Goal: Check status: Check status

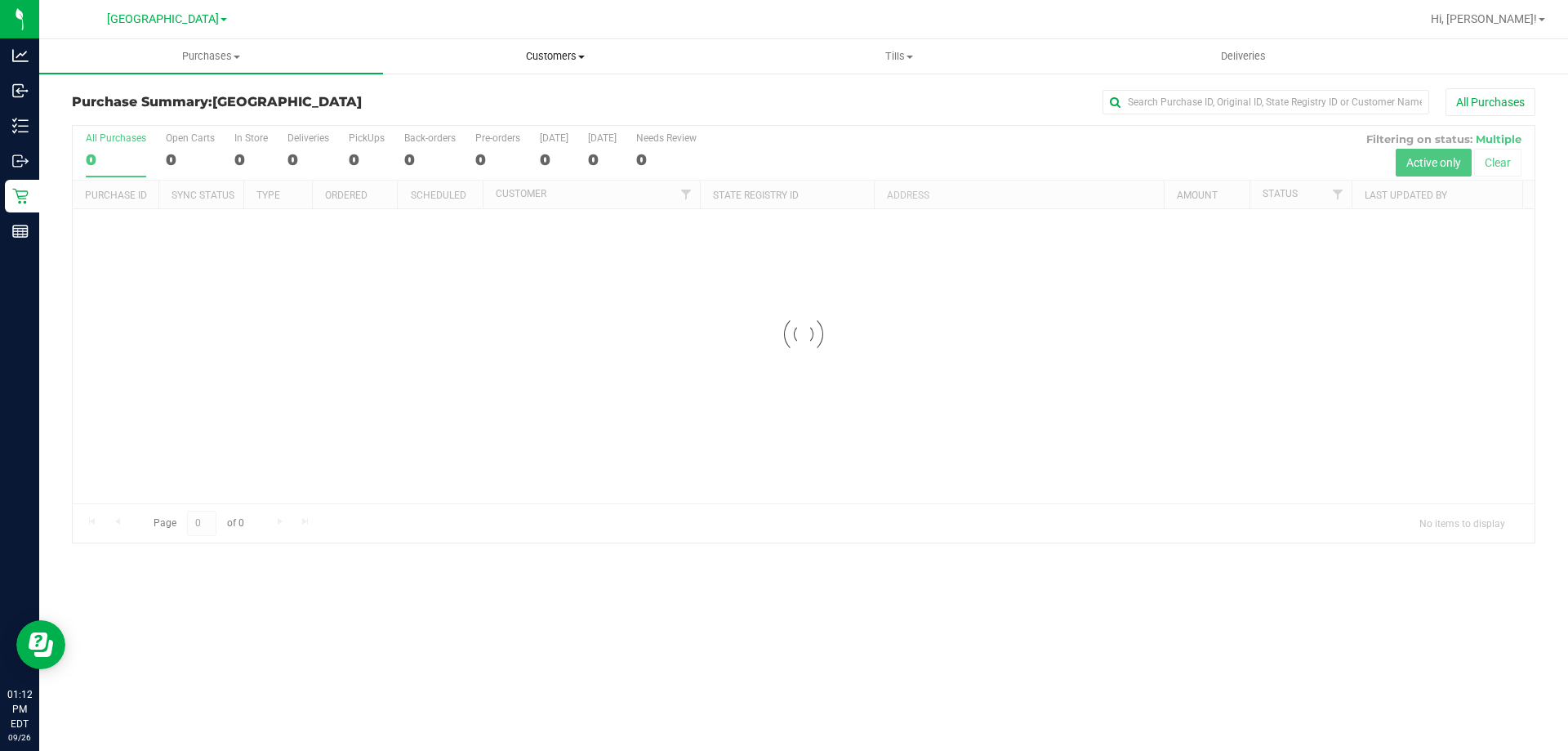
click at [552, 60] on span "Customers" at bounding box center [554, 56] width 342 height 15
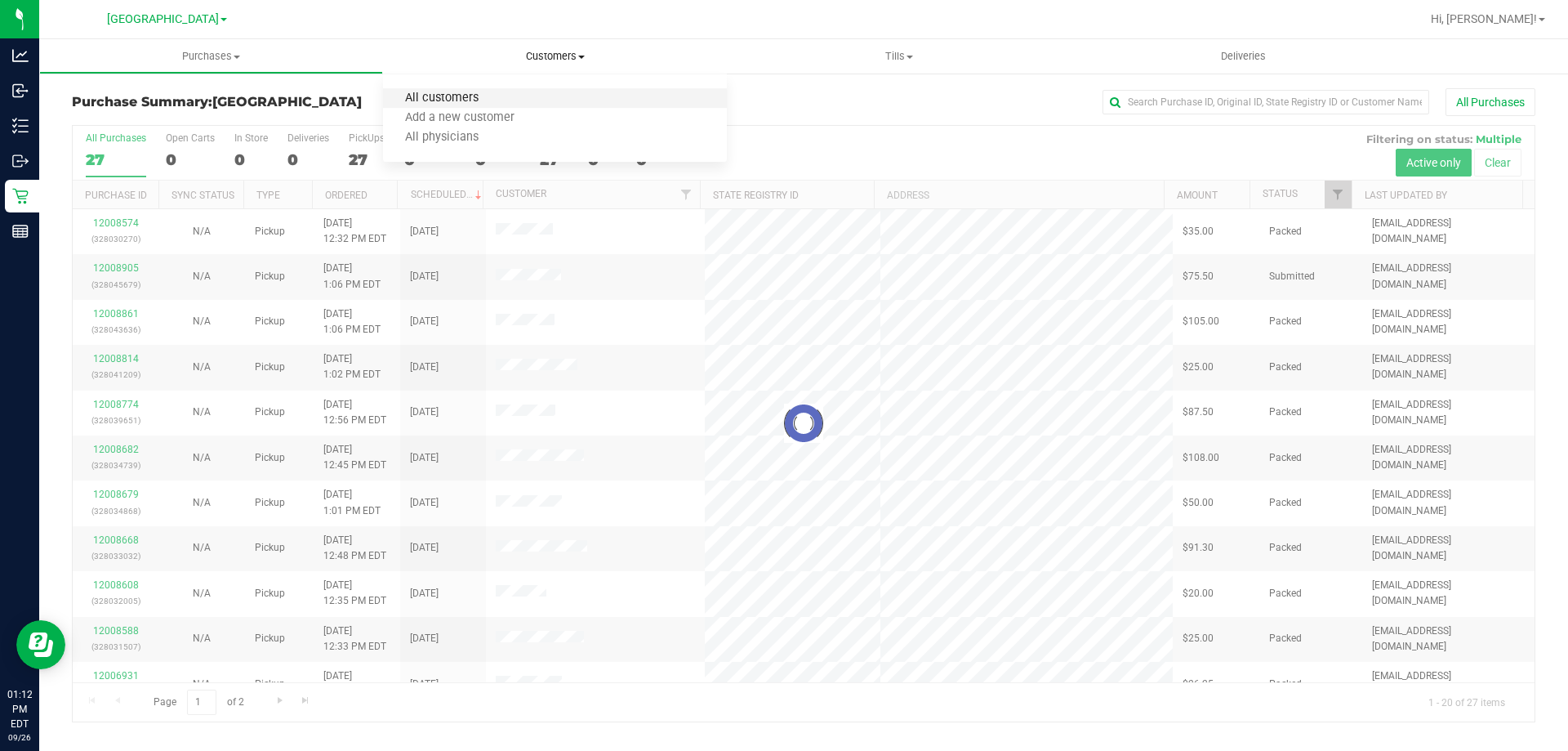
click at [456, 102] on span "All customers" at bounding box center [441, 99] width 117 height 14
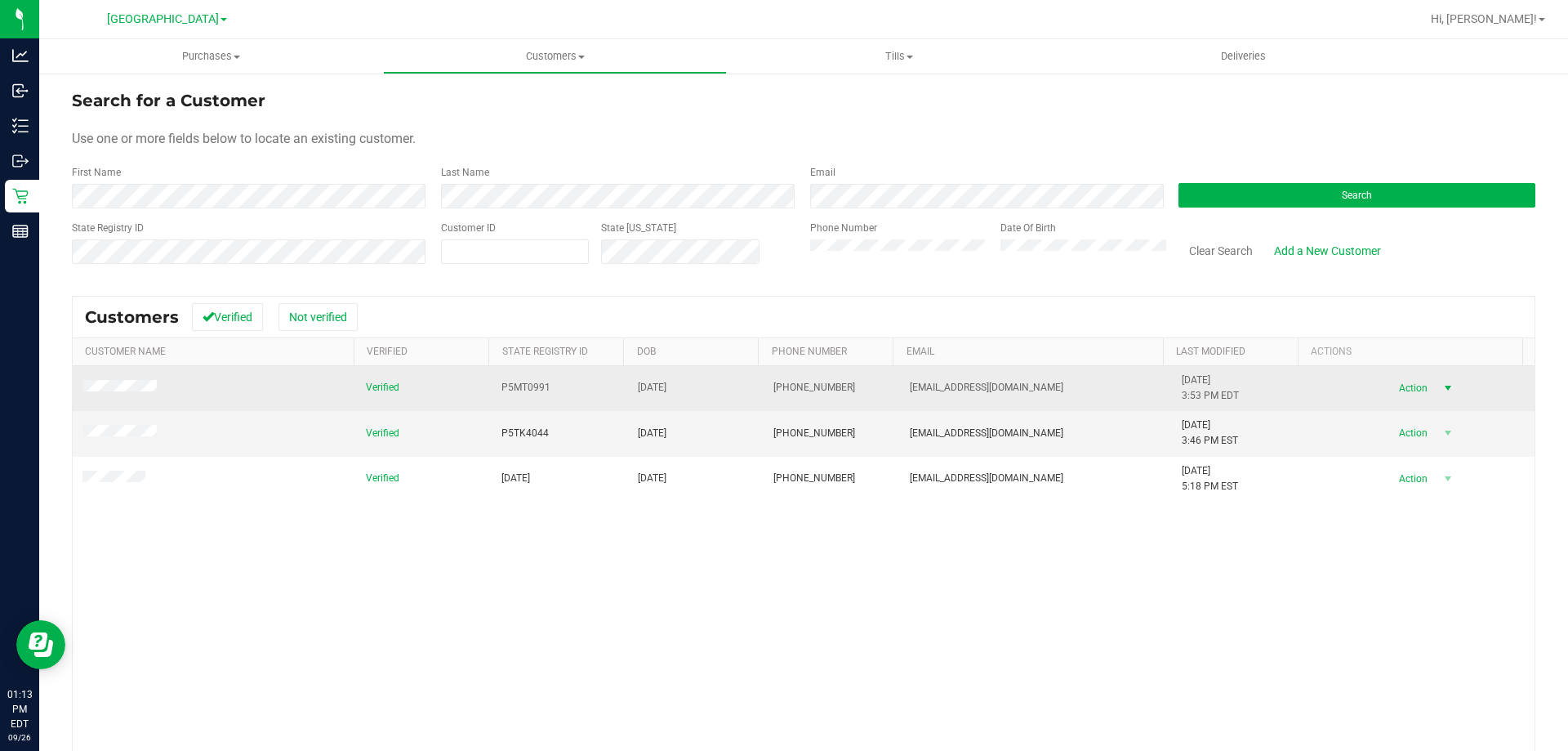
click at [1408, 389] on span "Action" at bounding box center [1410, 388] width 53 height 23
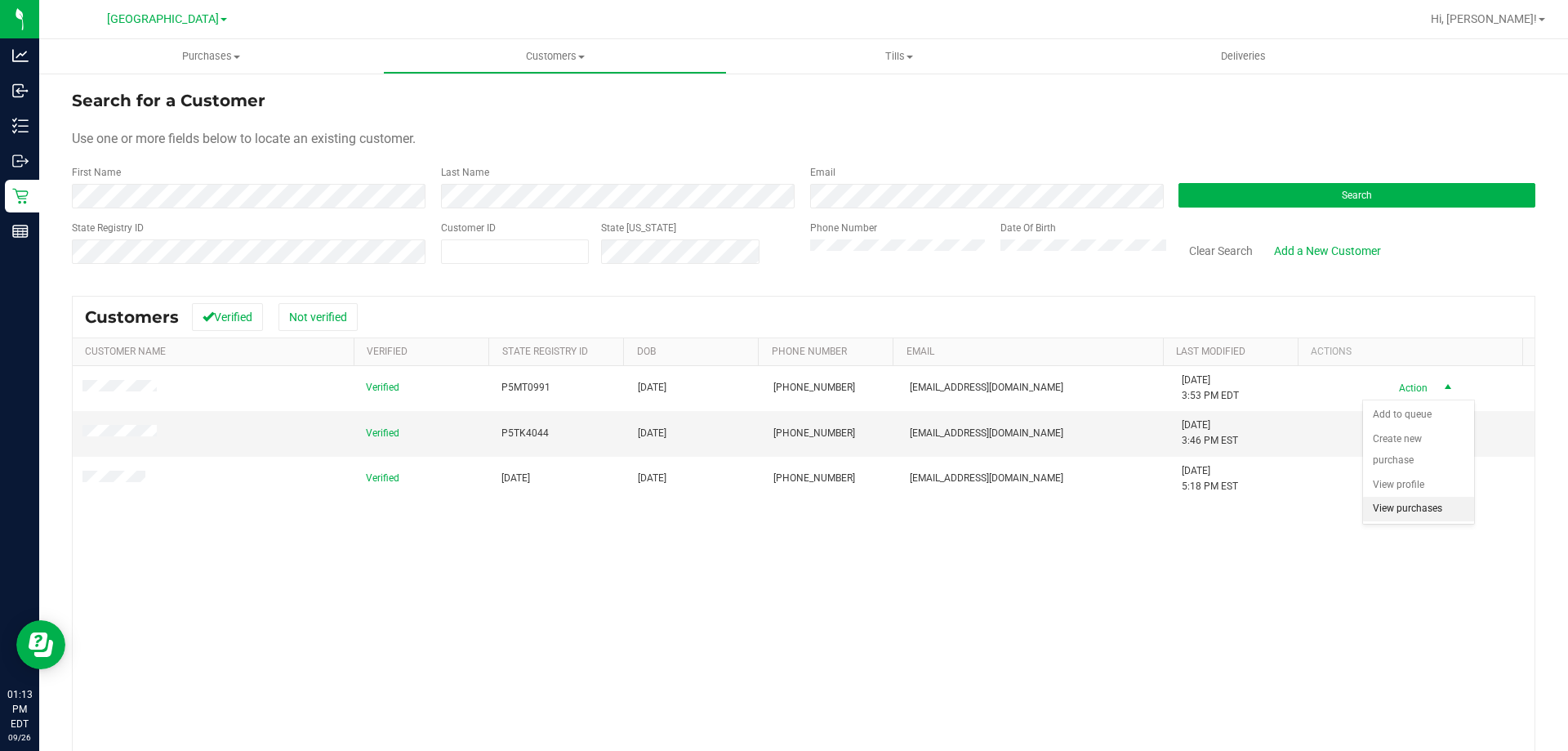
click at [1412, 507] on li "View purchases" at bounding box center [1418, 508] width 111 height 25
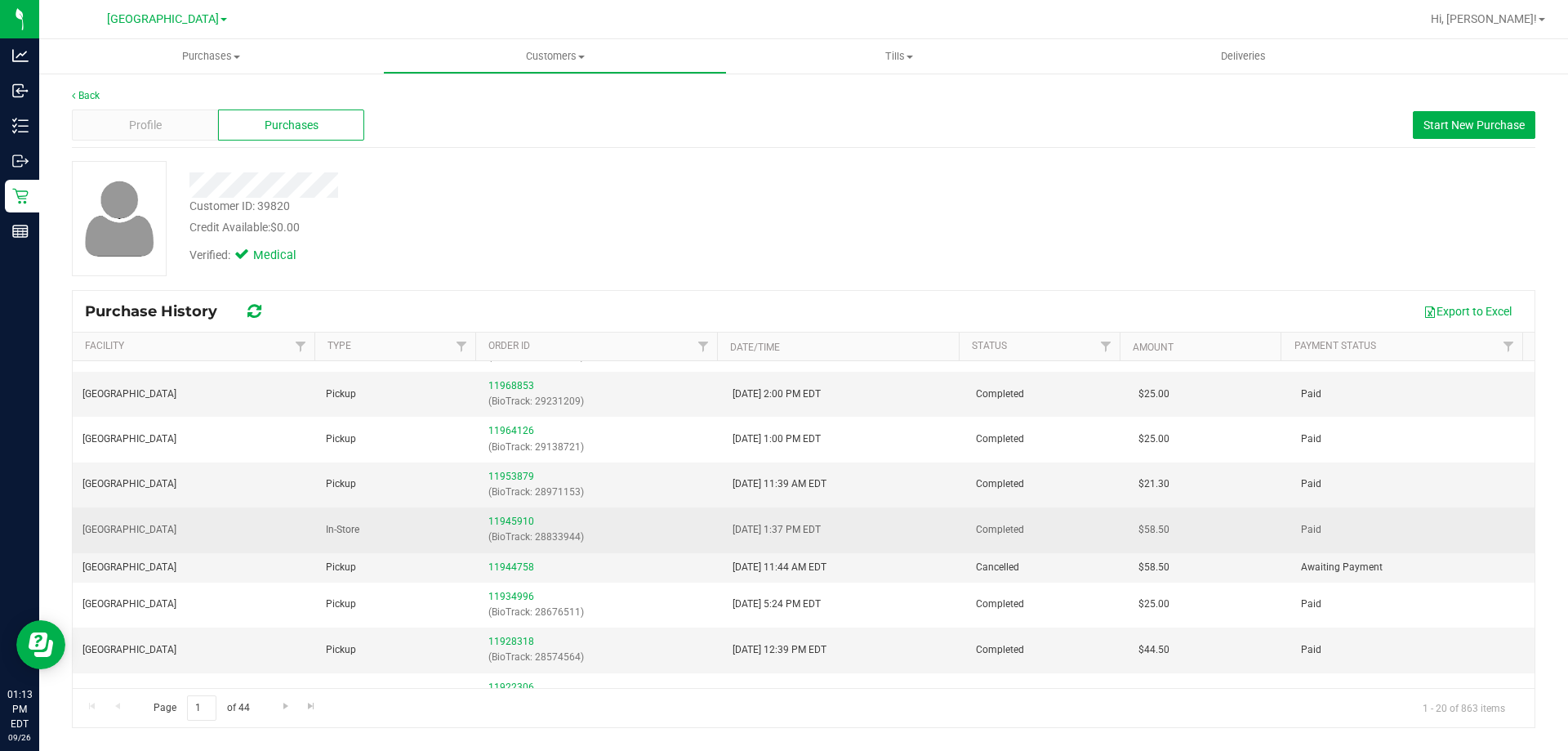
scroll to position [245, 0]
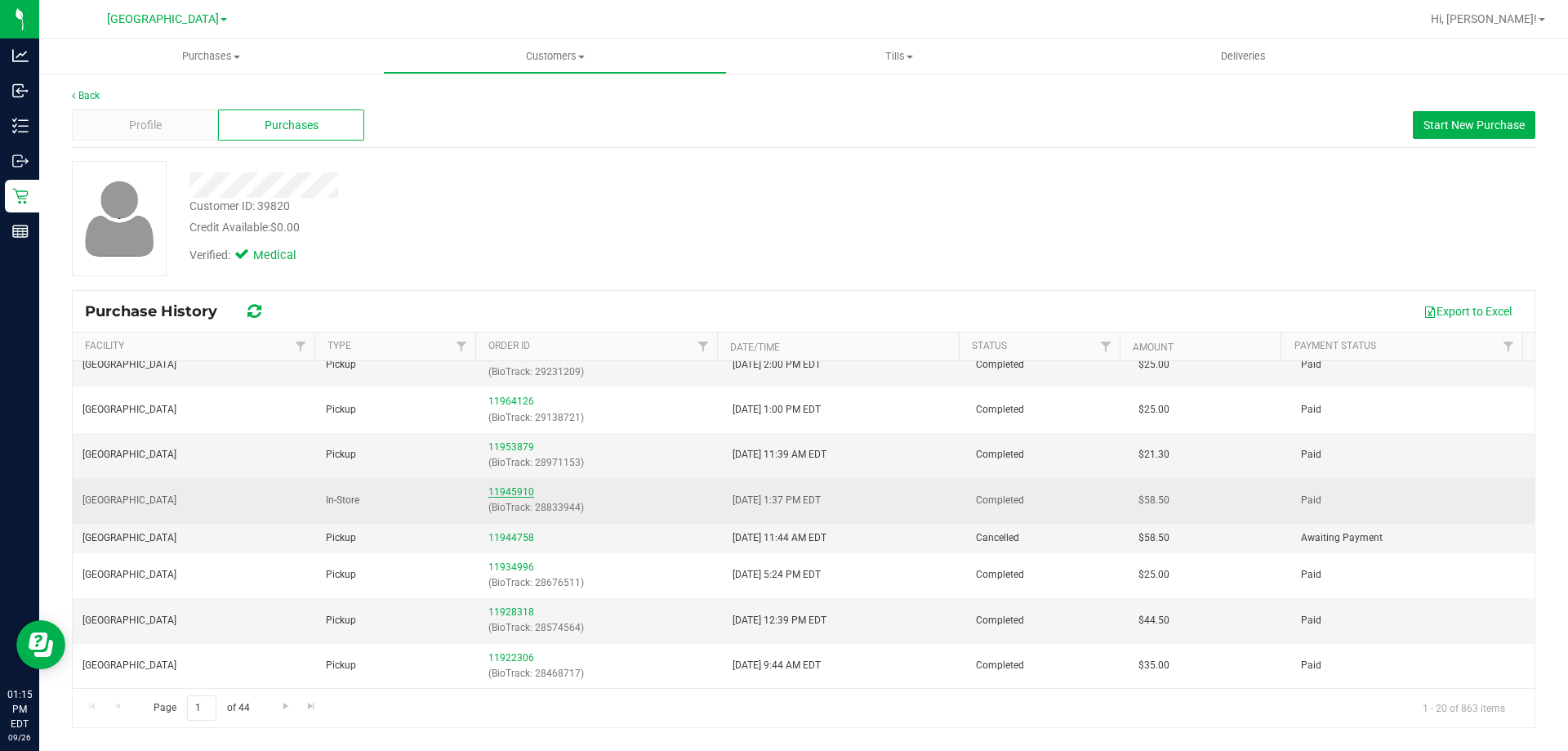
click at [515, 489] on link "11945910" at bounding box center [511, 491] width 45 height 11
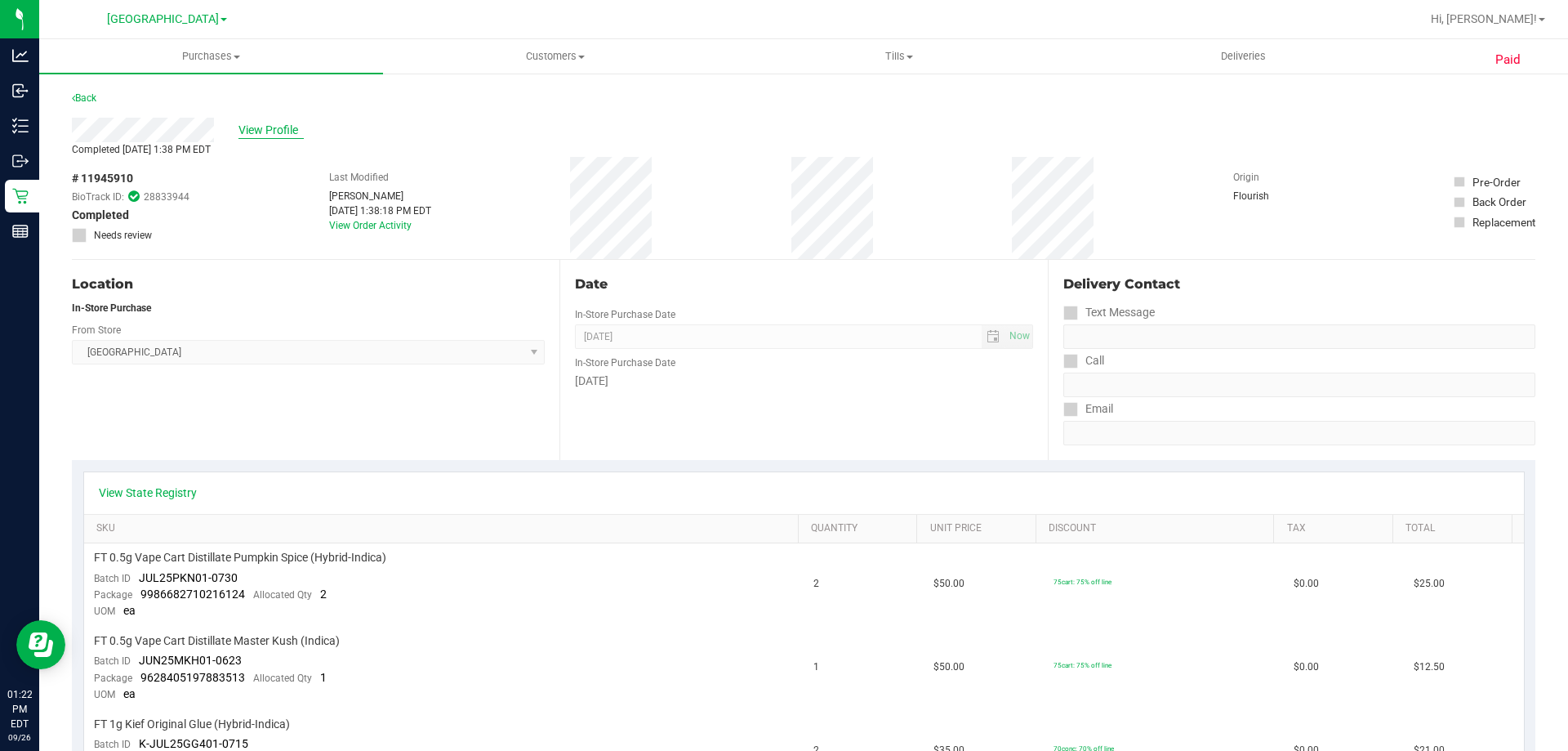
click at [272, 128] on span "View Profile" at bounding box center [271, 130] width 65 height 17
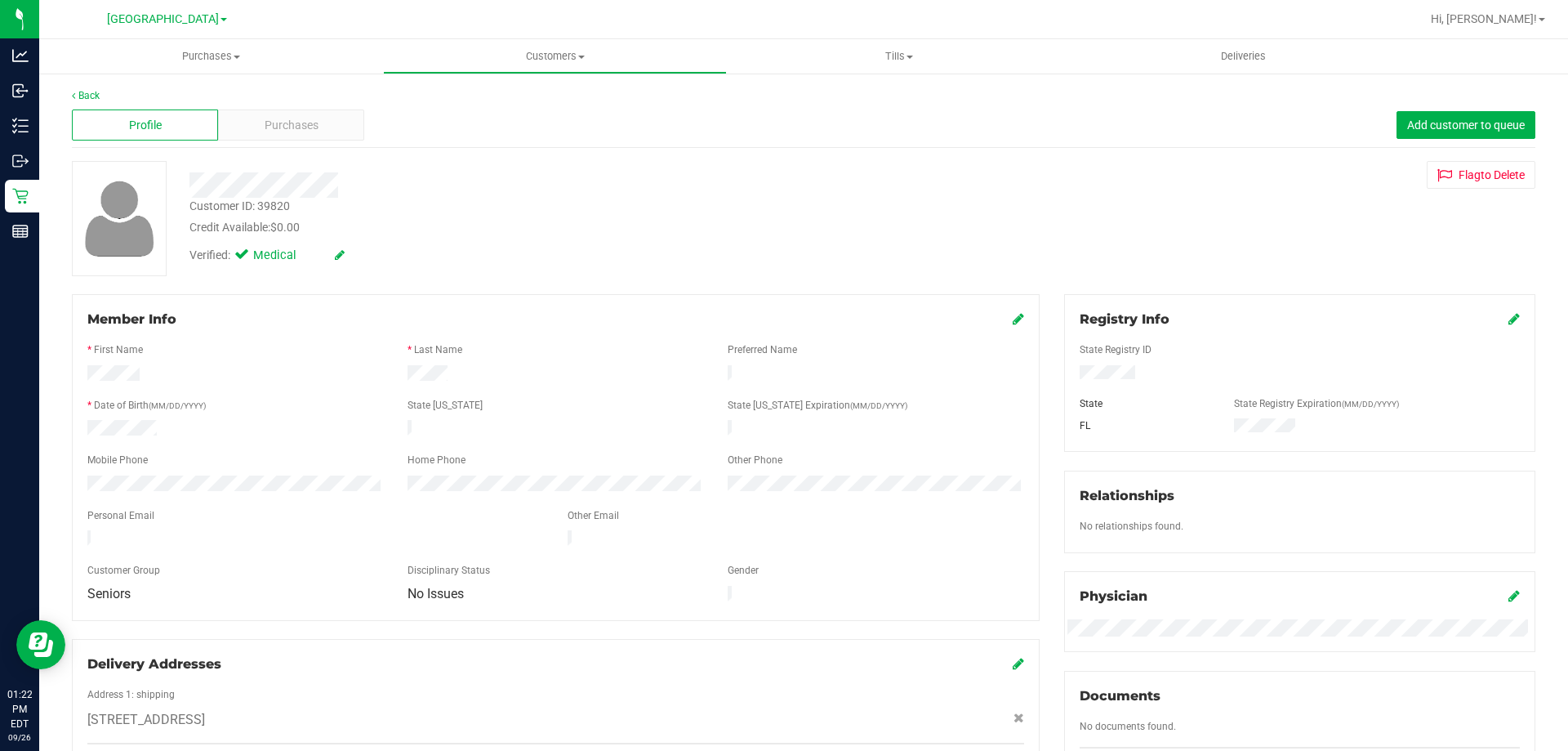
click at [272, 128] on span "Purchases" at bounding box center [291, 125] width 54 height 17
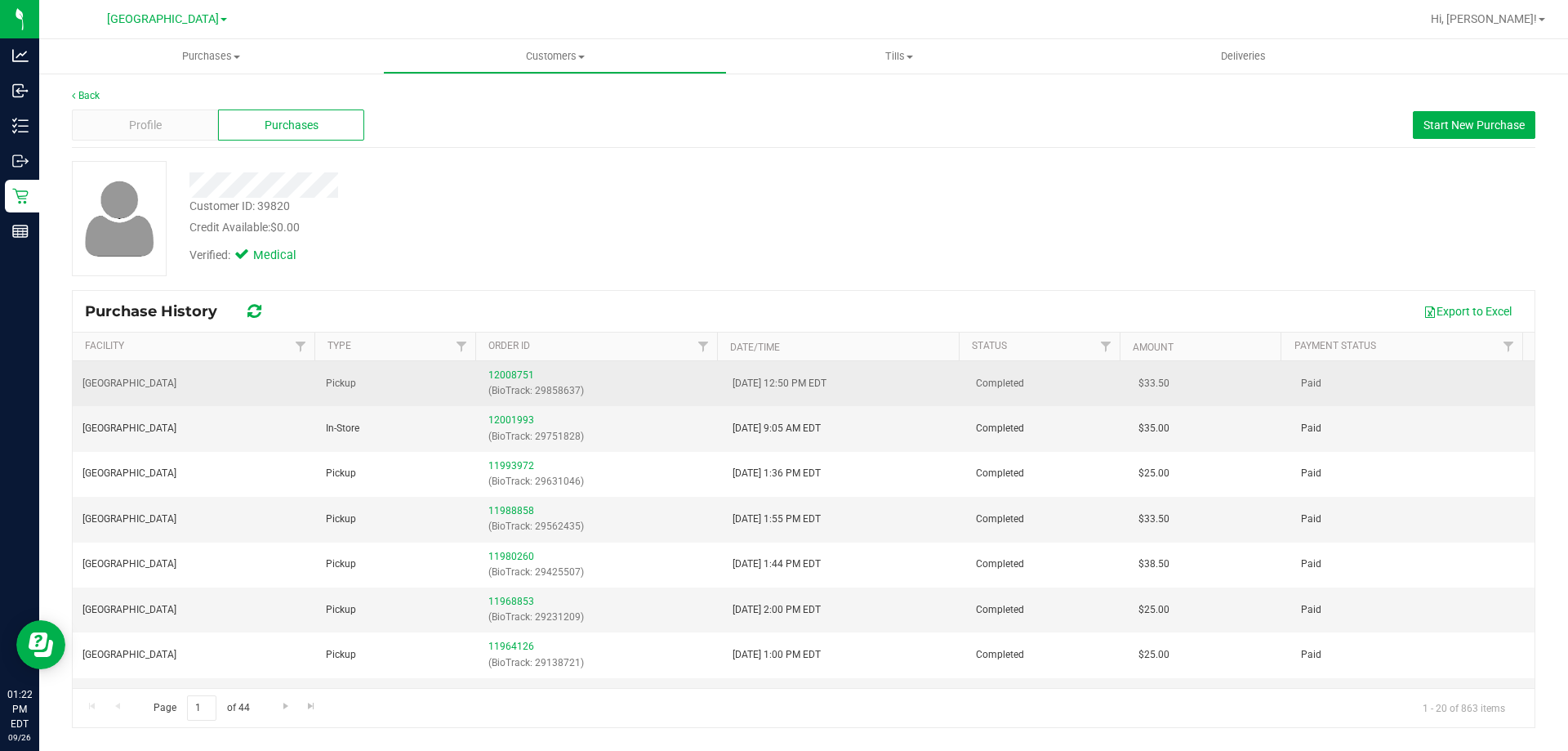
scroll to position [164, 0]
